Goal: Go to known website: Access a specific website the user already knows

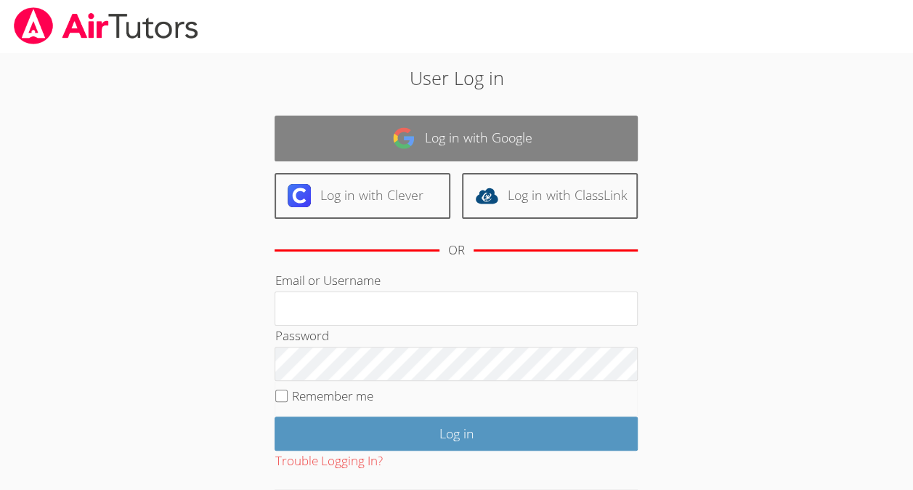
click at [455, 142] on link "Log in with Google" at bounding box center [456, 139] width 363 height 46
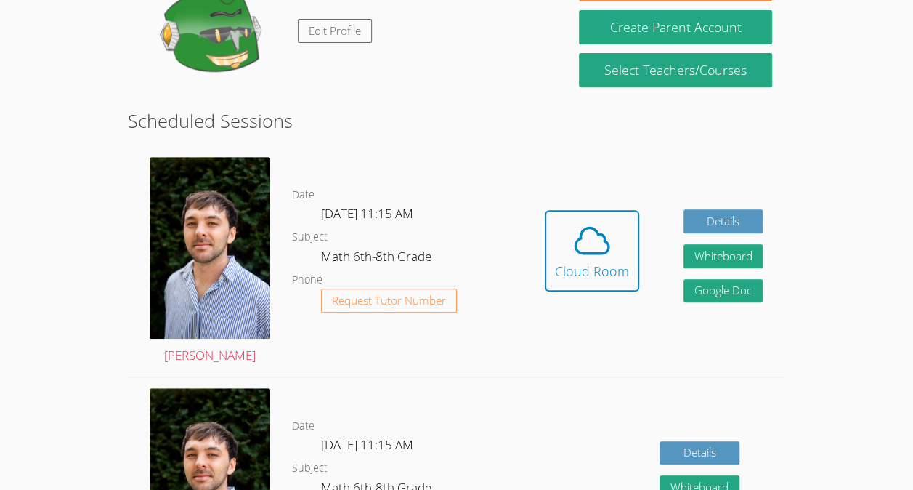
scroll to position [278, 0]
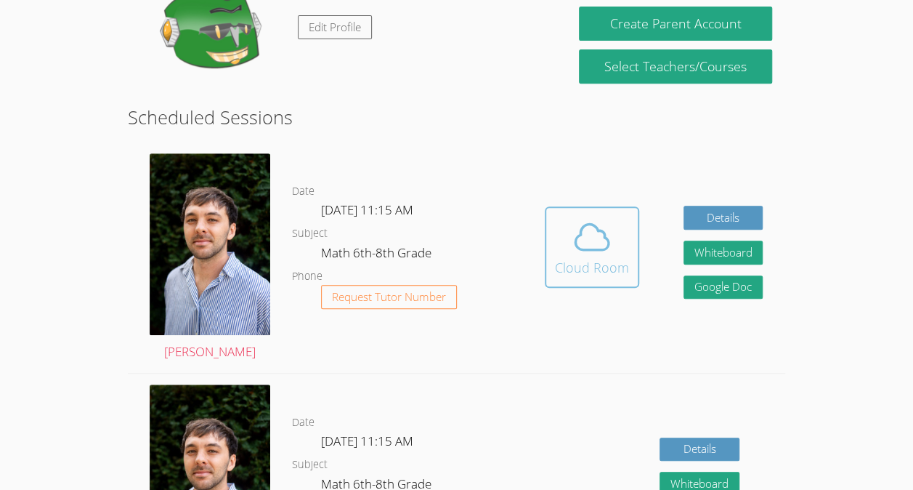
click at [581, 276] on div "Cloud Room" at bounding box center [592, 267] width 74 height 20
